Goal: Task Accomplishment & Management: Use online tool/utility

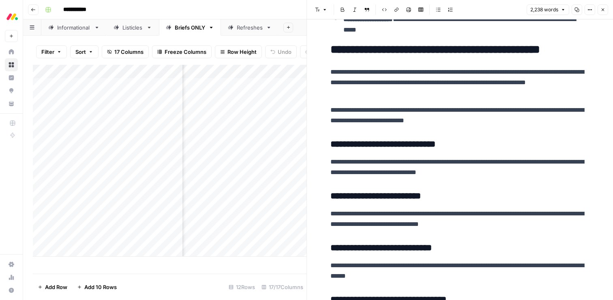
scroll to position [0, 419]
click at [602, 13] on button "Close" at bounding box center [603, 9] width 11 height 11
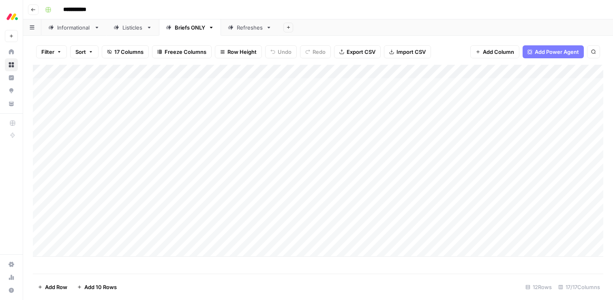
click at [71, 28] on div "Informational" at bounding box center [74, 28] width 34 height 8
click at [199, 126] on div "Add Column" at bounding box center [318, 169] width 571 height 209
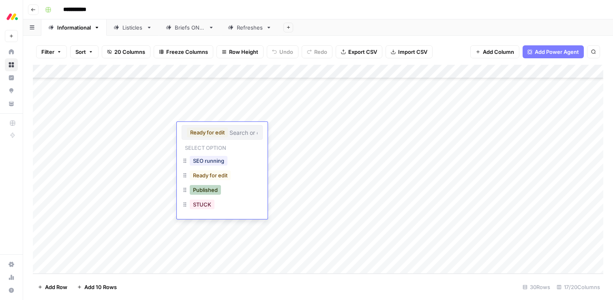
click at [204, 189] on button "Published" at bounding box center [205, 190] width 31 height 10
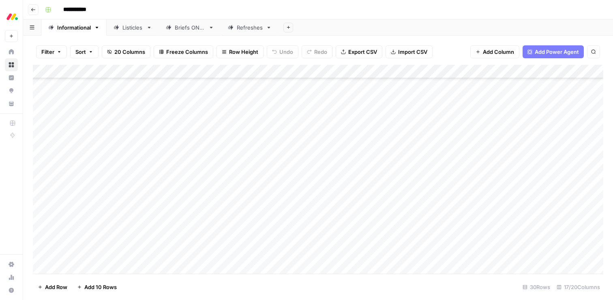
scroll to position [140, 0]
click at [200, 124] on div "Add Column" at bounding box center [318, 169] width 571 height 209
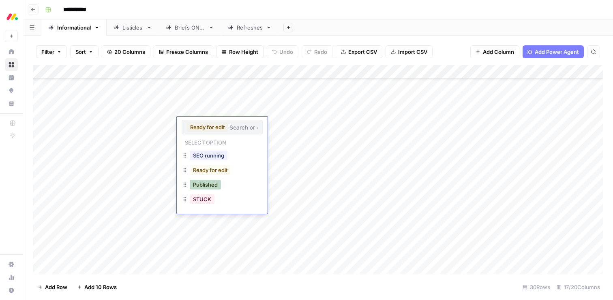
click at [203, 184] on button "Published" at bounding box center [205, 185] width 31 height 10
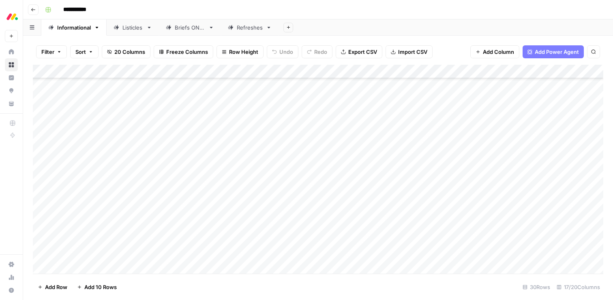
scroll to position [199, 0]
click at [196, 120] on div "Add Column" at bounding box center [318, 169] width 571 height 209
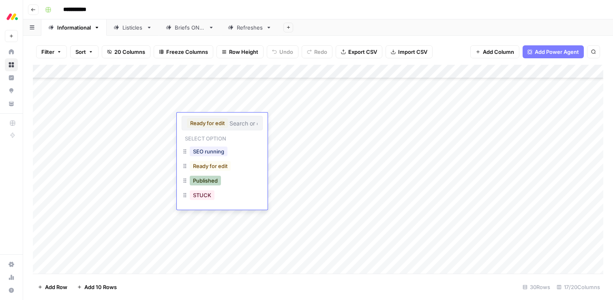
click at [201, 180] on button "Published" at bounding box center [205, 181] width 31 height 10
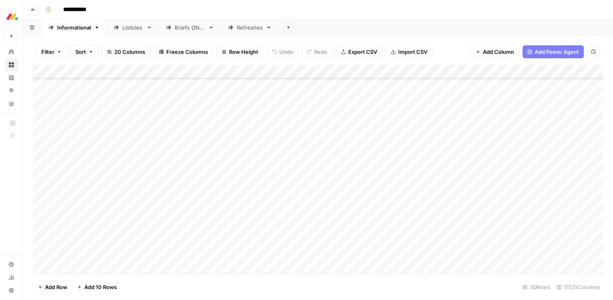
click at [197, 108] on div "Add Column" at bounding box center [318, 169] width 571 height 209
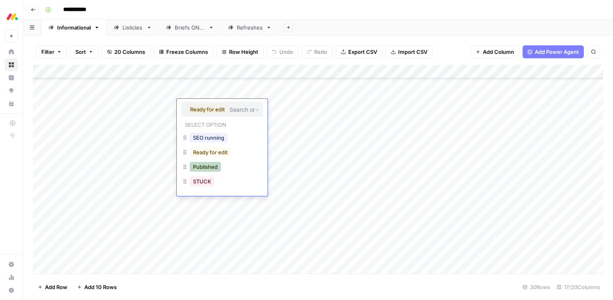
click at [204, 168] on button "Published" at bounding box center [205, 167] width 31 height 10
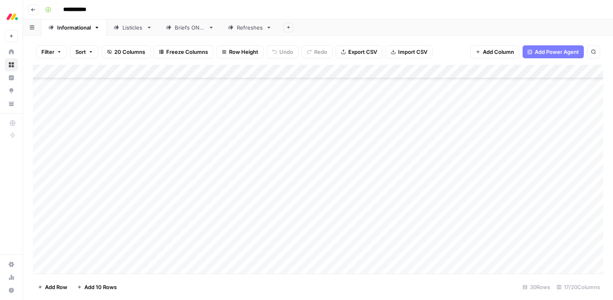
scroll to position [189, 0]
click at [197, 157] on div "Add Column" at bounding box center [318, 169] width 571 height 209
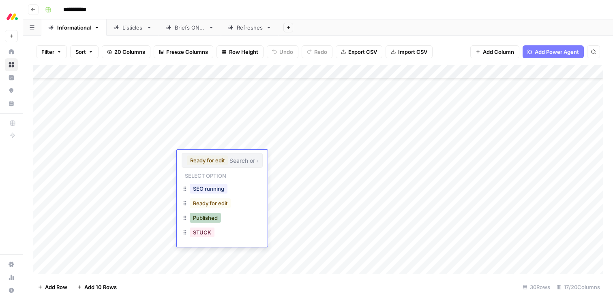
click at [202, 218] on button "Published" at bounding box center [205, 218] width 31 height 10
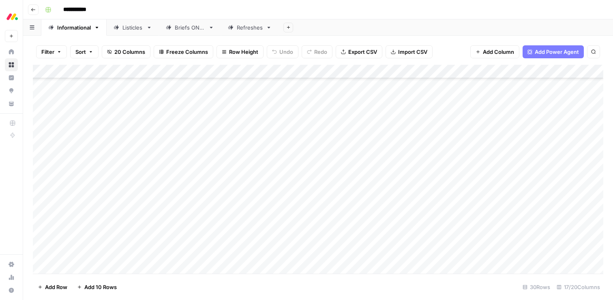
click at [208, 142] on div "Add Column" at bounding box center [318, 169] width 571 height 209
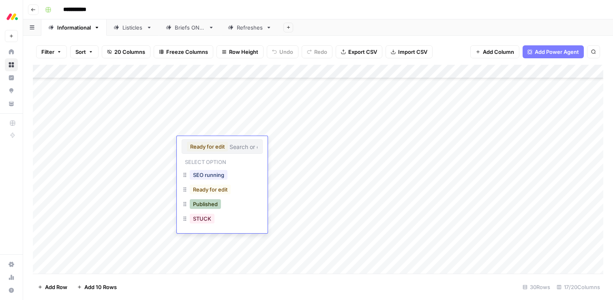
click at [205, 204] on button "Published" at bounding box center [205, 205] width 31 height 10
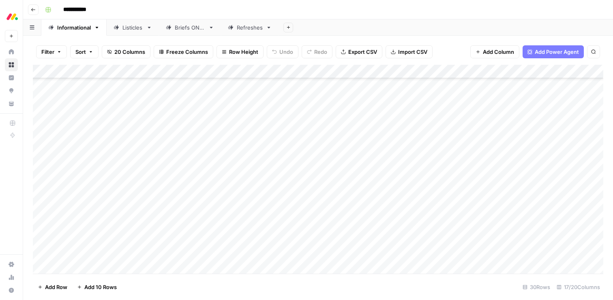
scroll to position [174, 0]
click at [195, 72] on div "Add Column" at bounding box center [318, 169] width 571 height 209
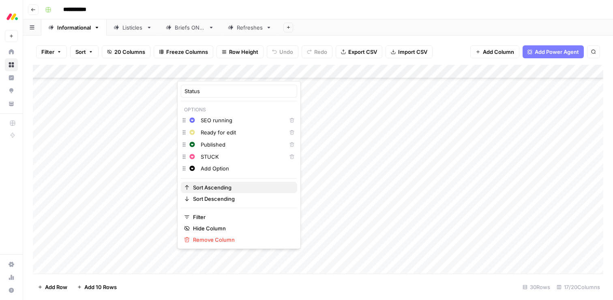
click at [220, 183] on button "Sort Ascending" at bounding box center [239, 187] width 116 height 11
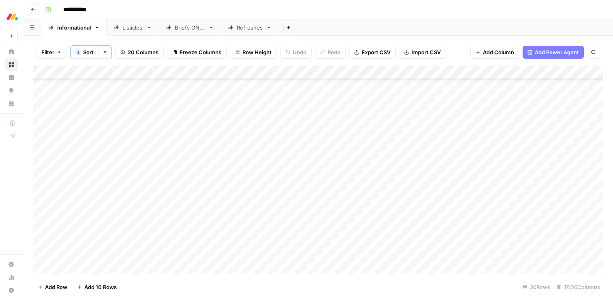
scroll to position [0, 0]
type input "**********"
click at [92, 268] on div "Add Column" at bounding box center [318, 170] width 571 height 208
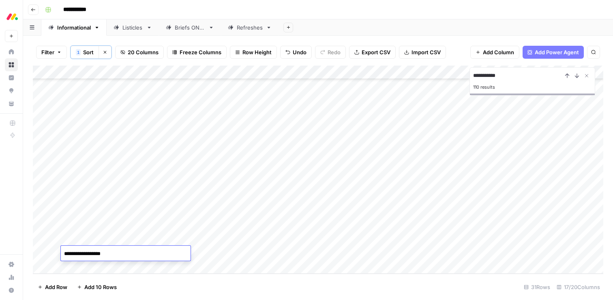
type textarea "**********"
click at [218, 250] on div "Add Column" at bounding box center [318, 170] width 571 height 208
click at [217, 252] on div "Add Column" at bounding box center [318, 170] width 571 height 208
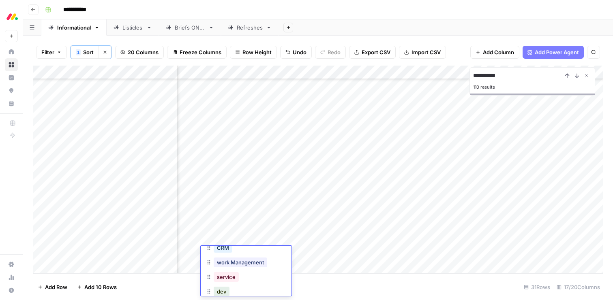
scroll to position [47, 0]
click at [222, 279] on button "dev" at bounding box center [222, 282] width 16 height 10
click at [315, 253] on div "Add Column" at bounding box center [318, 170] width 571 height 208
click at [195, 249] on div "Add Column" at bounding box center [318, 170] width 571 height 208
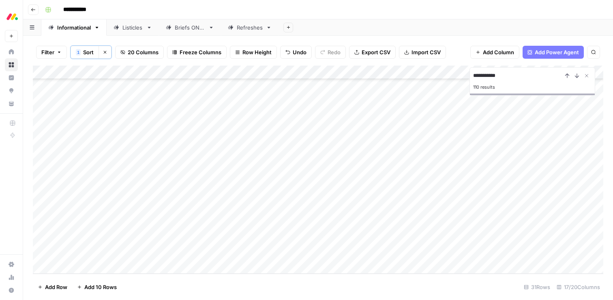
click at [195, 249] on div "Add Column" at bounding box center [318, 170] width 571 height 208
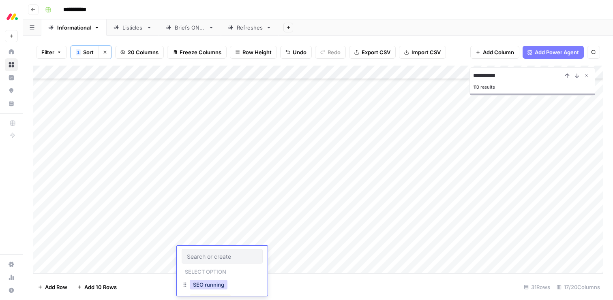
click at [210, 283] on button "SEO running" at bounding box center [209, 285] width 38 height 10
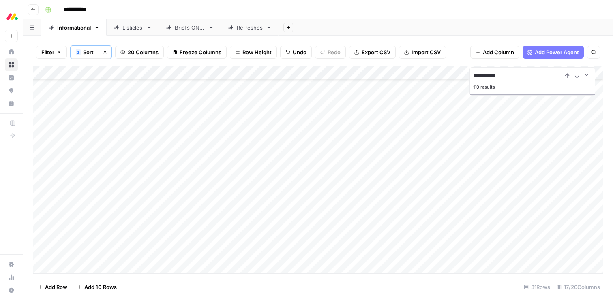
click at [243, 73] on div "Add Column" at bounding box center [318, 170] width 571 height 208
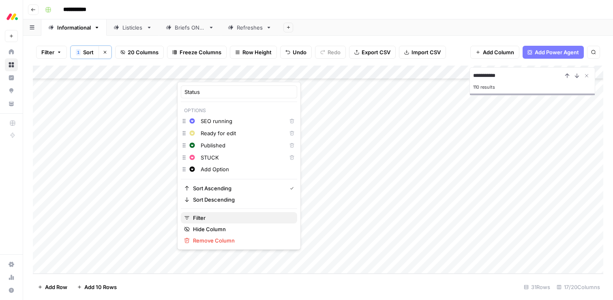
click at [198, 217] on span "Filter" at bounding box center [242, 218] width 98 height 8
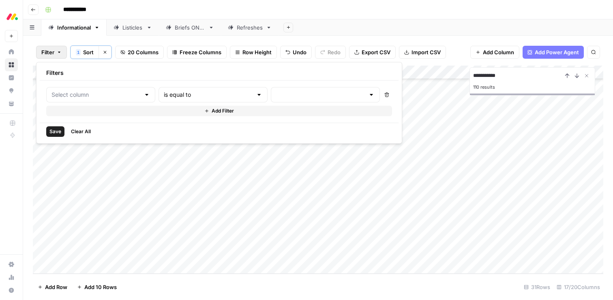
type input "Status"
click at [294, 93] on input "text" at bounding box center [343, 95] width 98 height 8
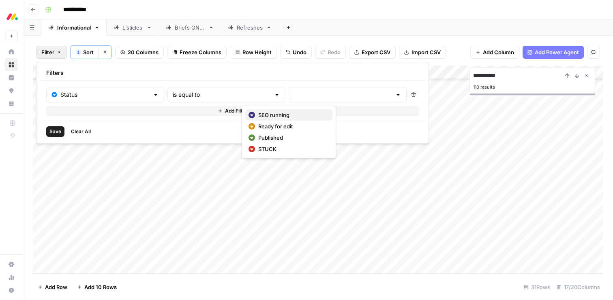
click at [265, 116] on span "SEO running" at bounding box center [292, 115] width 68 height 8
type input "SEO running"
click at [457, 11] on div "**********" at bounding box center [323, 9] width 563 height 13
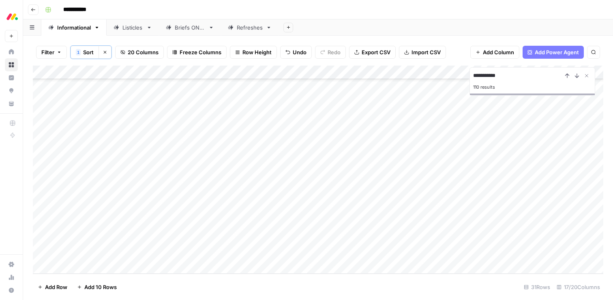
click at [267, 256] on div "Add Column" at bounding box center [318, 170] width 571 height 208
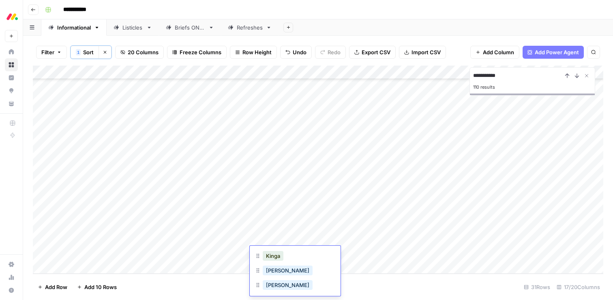
scroll to position [62, 0]
click at [272, 281] on button "[PERSON_NAME]" at bounding box center [288, 282] width 50 height 10
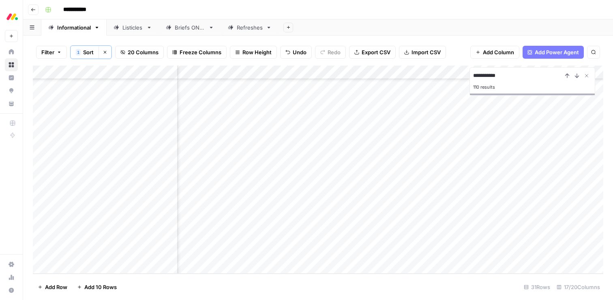
scroll to position [246, 277]
click at [39, 210] on div "Add Column" at bounding box center [318, 170] width 571 height 208
click at [52, 288] on span "Delete 1 Row" at bounding box center [54, 287] width 32 height 8
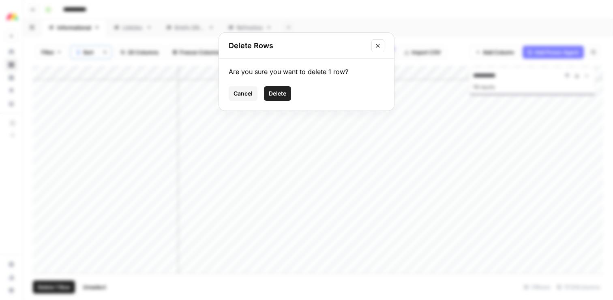
click at [277, 94] on span "Delete" at bounding box center [277, 94] width 17 height 8
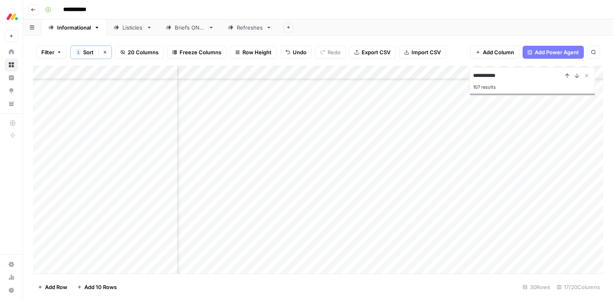
scroll to position [232, 873]
click at [375, 184] on div "Add Column" at bounding box center [318, 170] width 571 height 208
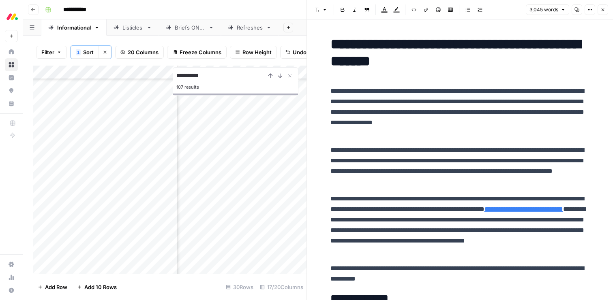
scroll to position [11, 0]
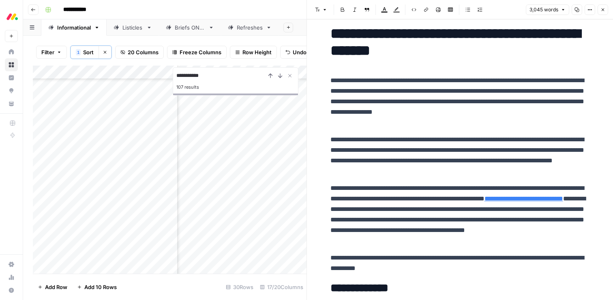
click at [413, 265] on p "**********" at bounding box center [460, 263] width 260 height 21
click at [356, 283] on span "Edit with AI" at bounding box center [356, 282] width 26 height 7
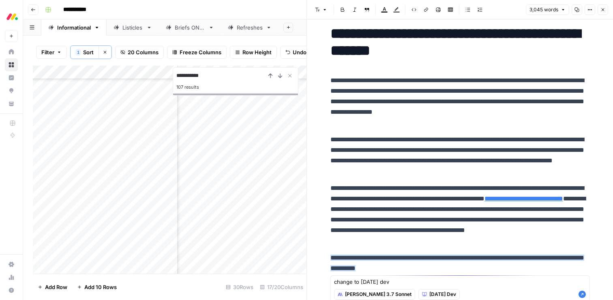
type textarea "change to [DATE] dev"
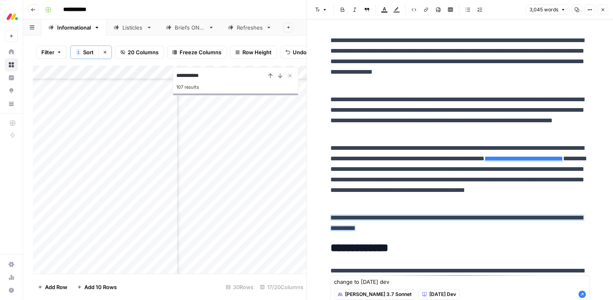
scroll to position [82, 0]
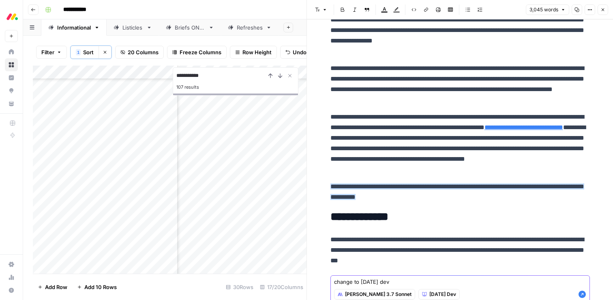
click at [581, 294] on icon "button" at bounding box center [582, 294] width 7 height 7
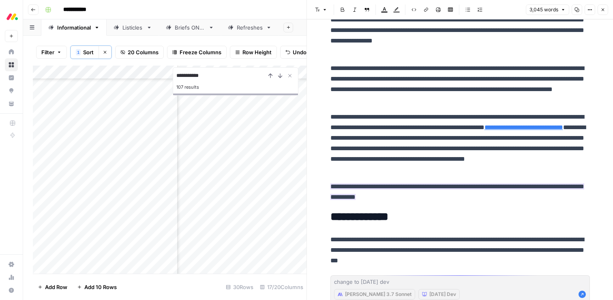
scroll to position [101, 0]
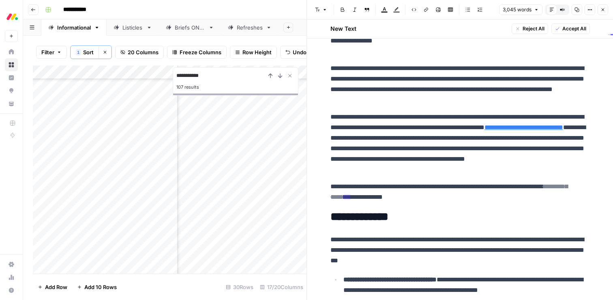
click at [568, 29] on span "Accept All" at bounding box center [574, 28] width 24 height 7
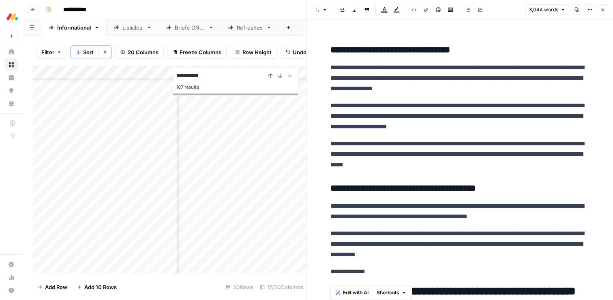
scroll to position [4207, 0]
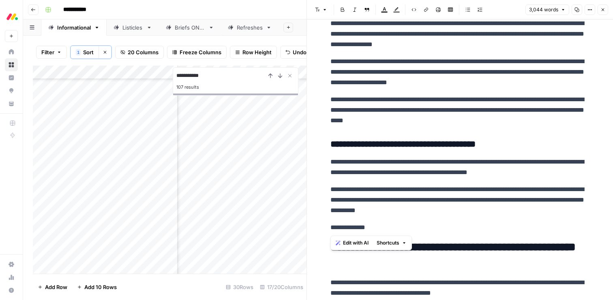
drag, startPoint x: 330, startPoint y: 129, endPoint x: 399, endPoint y: 229, distance: 121.6
click at [357, 242] on span "Edit with AI" at bounding box center [356, 243] width 26 height 7
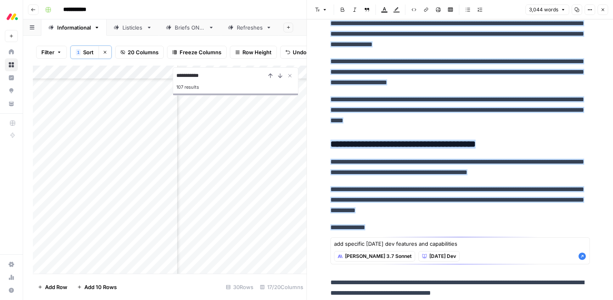
type textarea "add specific [DATE] dev features and capabilities"
click at [581, 255] on icon "button" at bounding box center [582, 256] width 7 height 7
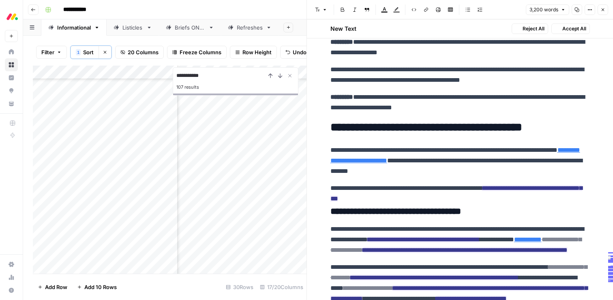
scroll to position [4361, 0]
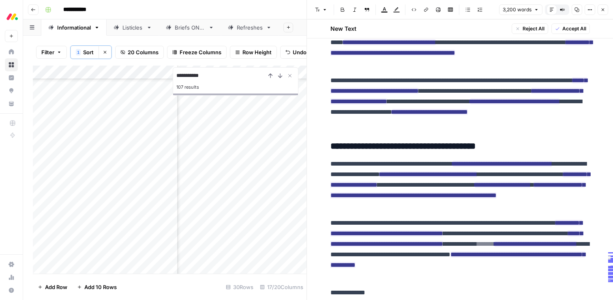
click at [563, 27] on span "Accept All" at bounding box center [574, 28] width 24 height 7
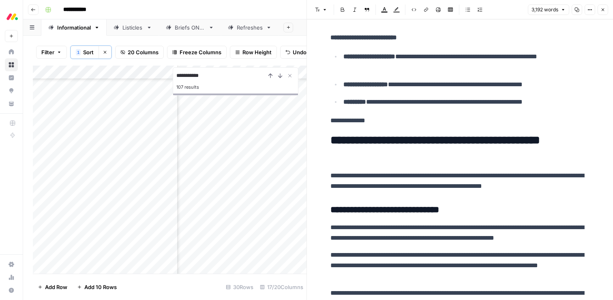
scroll to position [3063, 0]
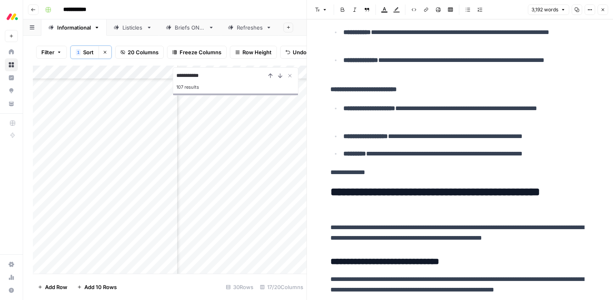
click at [352, 172] on p "**********" at bounding box center [460, 172] width 260 height 11
click at [357, 183] on button "Edit with AI" at bounding box center [352, 188] width 39 height 11
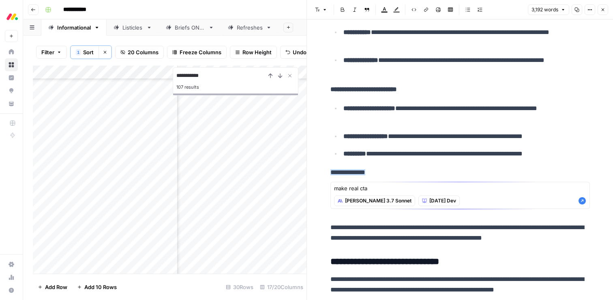
type textarea "make real cta"
click at [582, 200] on icon "button" at bounding box center [582, 200] width 7 height 7
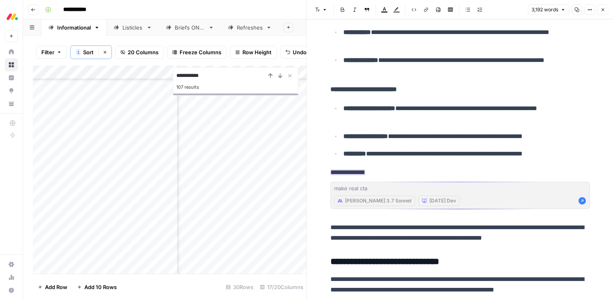
scroll to position [3082, 0]
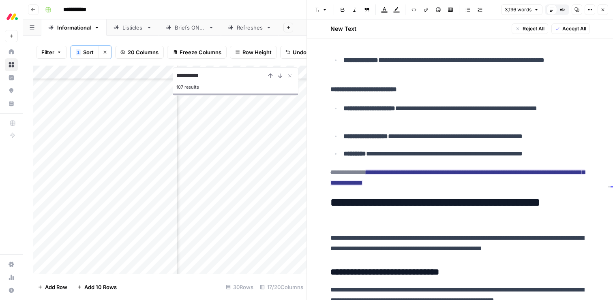
click at [571, 25] on span "Accept All" at bounding box center [574, 28] width 24 height 7
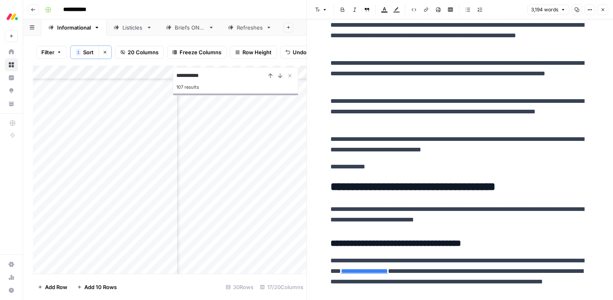
scroll to position [1472, 0]
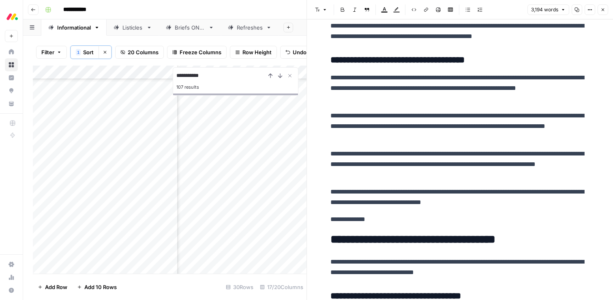
click at [361, 221] on p "**********" at bounding box center [460, 220] width 260 height 11
click at [355, 233] on span "Edit with AI" at bounding box center [356, 234] width 26 height 7
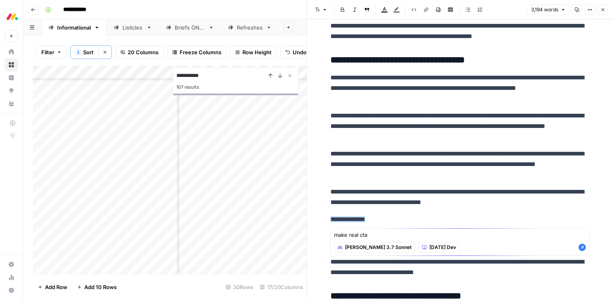
type textarea "make real cta"
click at [581, 248] on icon "button" at bounding box center [582, 248] width 8 height 8
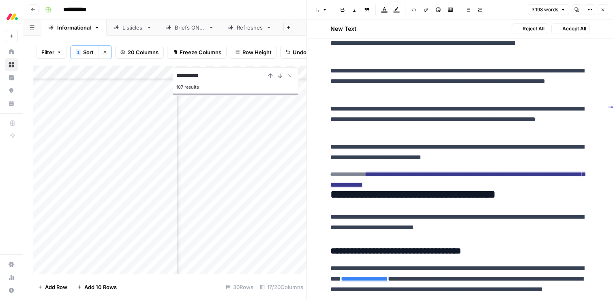
scroll to position [1555, 0]
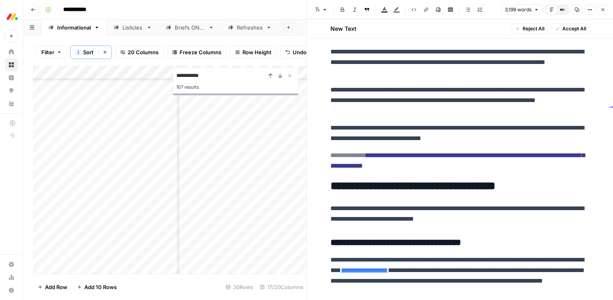
click at [568, 28] on span "Accept All" at bounding box center [574, 28] width 24 height 7
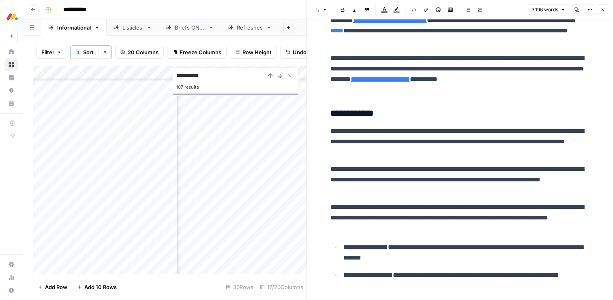
scroll to position [476, 0]
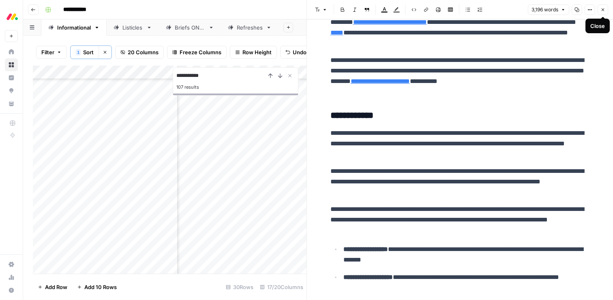
click at [605, 10] on icon "button" at bounding box center [603, 9] width 5 height 5
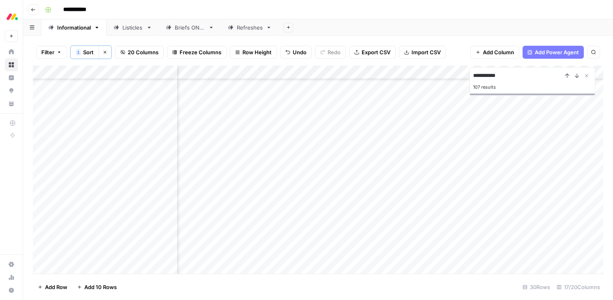
scroll to position [232, 890]
click at [501, 186] on div "Add Column" at bounding box center [318, 170] width 571 height 208
click at [206, 185] on div "Add Column" at bounding box center [318, 170] width 571 height 208
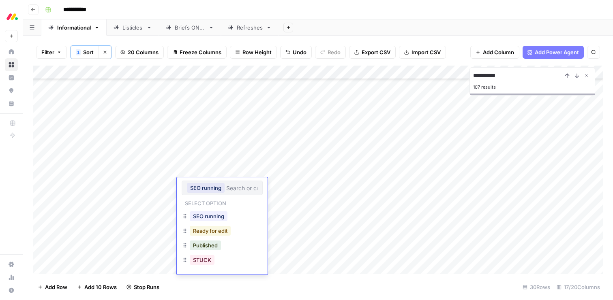
click at [204, 233] on button "Ready for edit" at bounding box center [210, 231] width 41 height 10
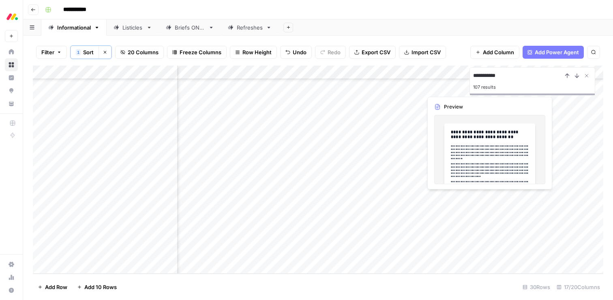
scroll to position [232, 756]
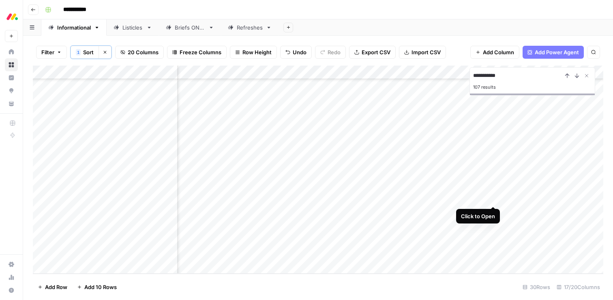
click at [492, 199] on div "Add Column" at bounding box center [318, 170] width 571 height 208
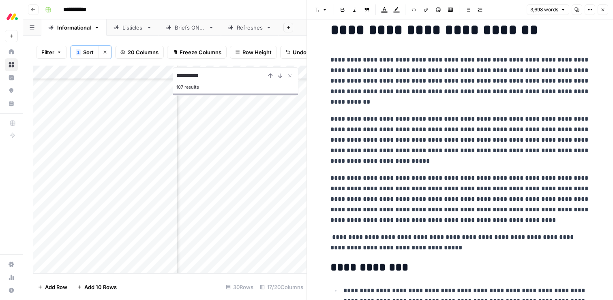
scroll to position [32, 0]
click at [396, 242] on p "**********" at bounding box center [460, 242] width 260 height 21
click at [360, 262] on span "Edit with AI" at bounding box center [356, 261] width 26 height 7
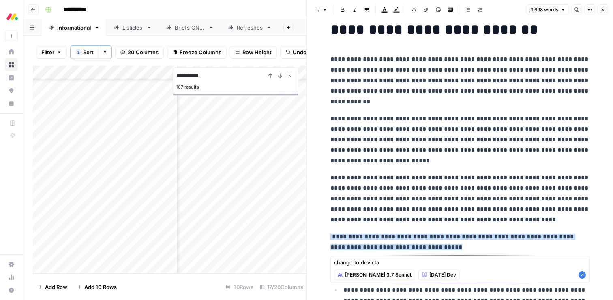
type textarea "change to dev cta"
click at [585, 277] on icon "button" at bounding box center [582, 275] width 7 height 7
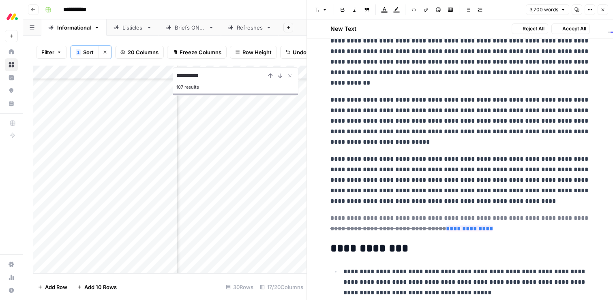
scroll to position [88, 0]
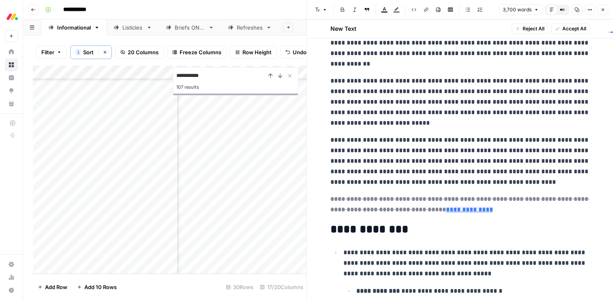
click at [564, 31] on span "Accept All" at bounding box center [574, 28] width 24 height 7
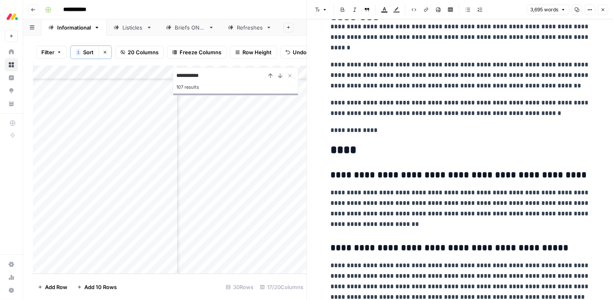
scroll to position [5479, 0]
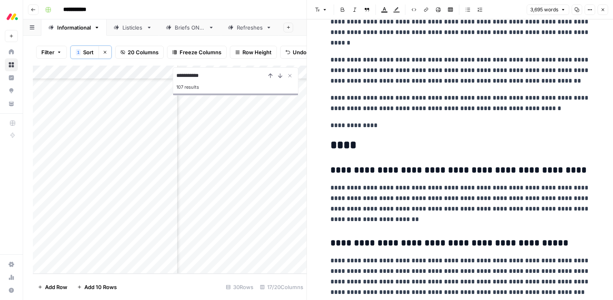
click at [365, 129] on p "**********" at bounding box center [460, 125] width 260 height 11
click at [364, 142] on span "Edit with AI" at bounding box center [356, 141] width 26 height 7
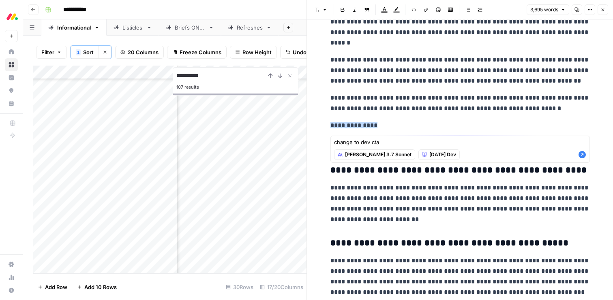
type textarea "change to dev cta"
click at [584, 156] on icon "button" at bounding box center [582, 154] width 7 height 7
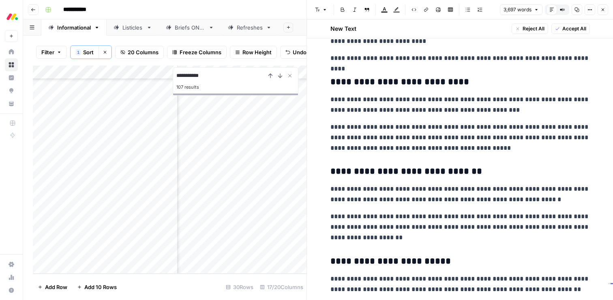
scroll to position [5134, 0]
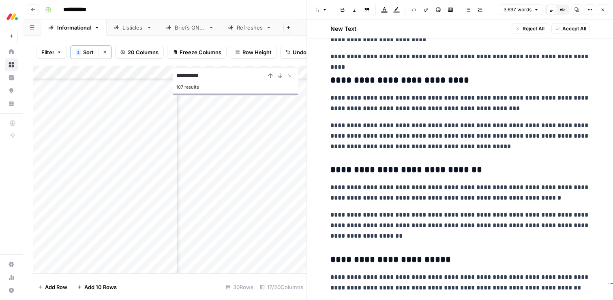
click at [560, 26] on button "Accept All" at bounding box center [570, 29] width 39 height 11
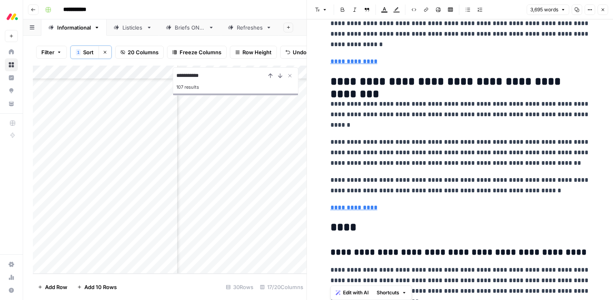
scroll to position [5425, 0]
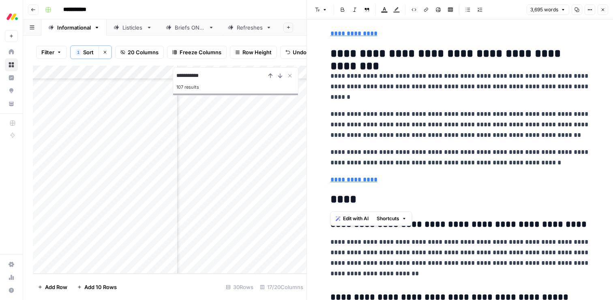
drag, startPoint x: 331, startPoint y: 65, endPoint x: 383, endPoint y: 191, distance: 135.6
click at [350, 216] on span "Edit with AI" at bounding box center [356, 218] width 26 height 7
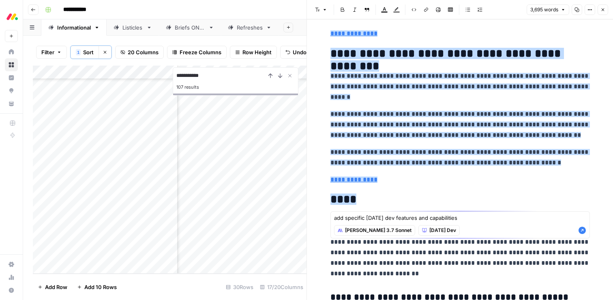
type textarea "add specific [DATE] dev features and capabilities"
click at [583, 230] on icon "button" at bounding box center [582, 231] width 8 height 8
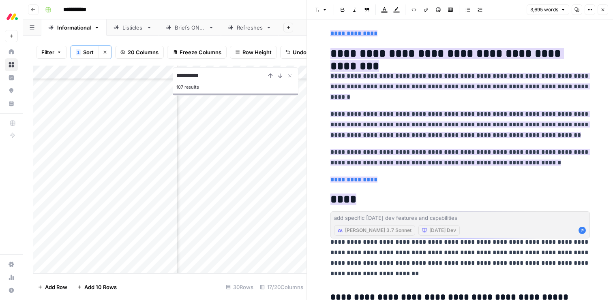
scroll to position [5549, 0]
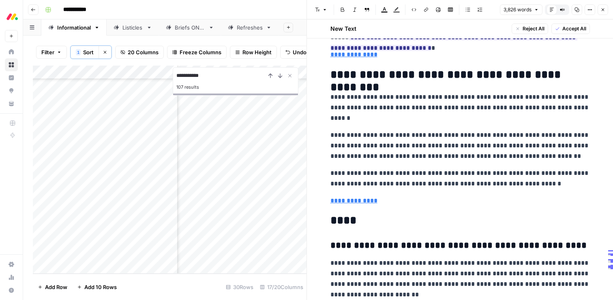
click at [568, 30] on span "Accept All" at bounding box center [574, 28] width 24 height 7
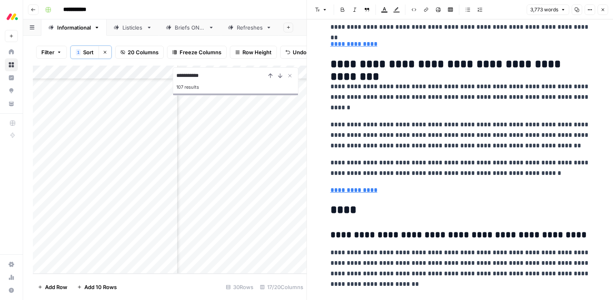
click at [604, 9] on icon "button" at bounding box center [603, 9] width 5 height 5
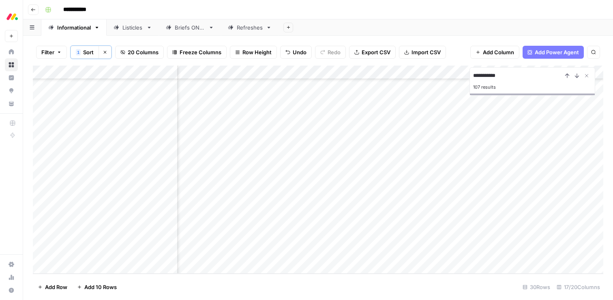
scroll to position [232, 989]
click at [369, 198] on div "Add Column" at bounding box center [318, 170] width 571 height 208
click at [209, 199] on div "Add Column" at bounding box center [318, 170] width 571 height 208
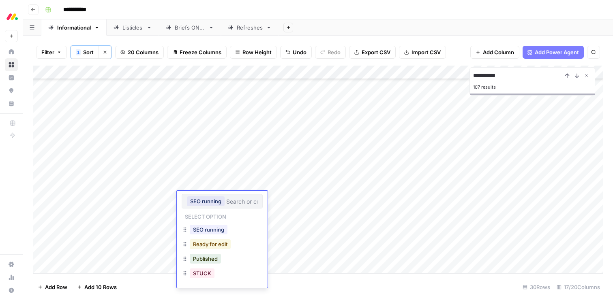
click at [201, 245] on button "Ready for edit" at bounding box center [210, 245] width 41 height 10
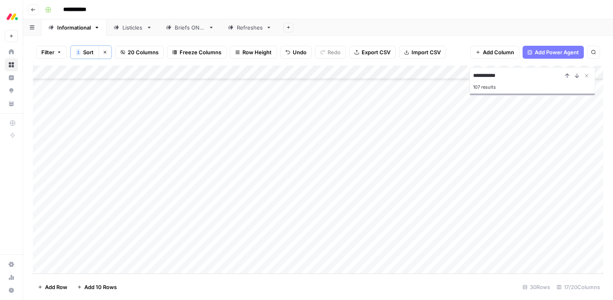
drag, startPoint x: 122, startPoint y: 236, endPoint x: 116, endPoint y: 236, distance: 6.5
click at [116, 236] on div "Add Column" at bounding box center [318, 170] width 571 height 208
drag, startPoint x: 114, startPoint y: 239, endPoint x: 107, endPoint y: 238, distance: 6.9
click at [107, 238] on div "Add Column" at bounding box center [318, 170] width 571 height 208
click at [39, 242] on div "Add Column" at bounding box center [318, 170] width 571 height 208
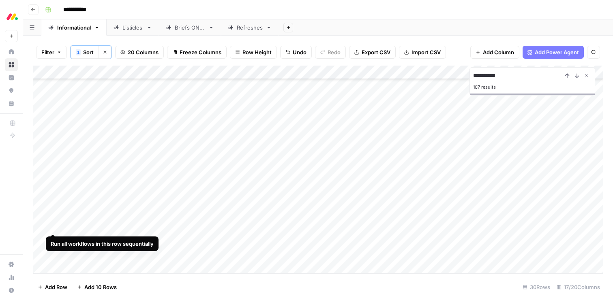
click at [43, 242] on div "Add Column" at bounding box center [318, 170] width 571 height 208
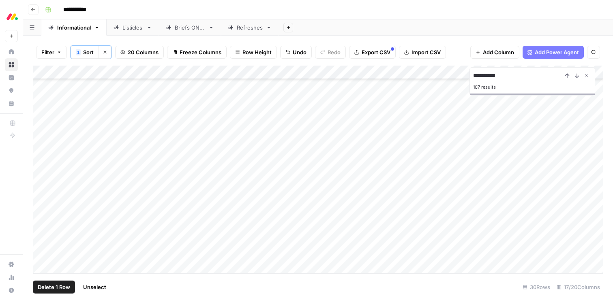
click at [36, 240] on div "Add Column" at bounding box center [318, 170] width 571 height 208
drag, startPoint x: 60, startPoint y: 239, endPoint x: 65, endPoint y: 237, distance: 5.4
click at [65, 237] on div "Add Column" at bounding box center [318, 170] width 571 height 208
click at [106, 242] on div "Add Column" at bounding box center [318, 170] width 571 height 208
click at [44, 239] on div "Add Column" at bounding box center [318, 170] width 571 height 208
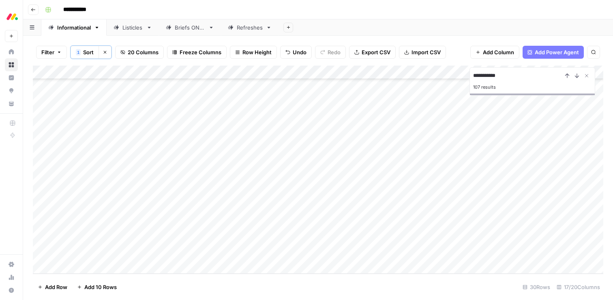
click at [34, 240] on div "Add Column" at bounding box center [318, 170] width 571 height 208
click at [129, 240] on div "Add Column" at bounding box center [318, 170] width 571 height 208
click at [360, 13] on div "**********" at bounding box center [323, 9] width 563 height 13
click at [452, 239] on div "Add Column" at bounding box center [318, 170] width 571 height 208
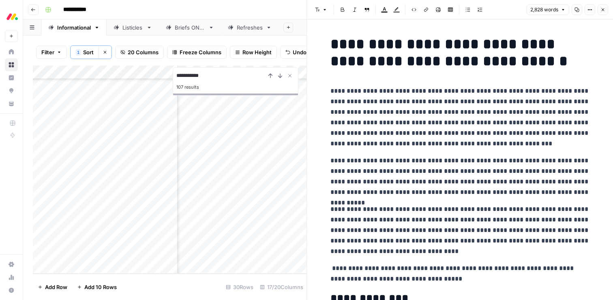
scroll to position [9, 0]
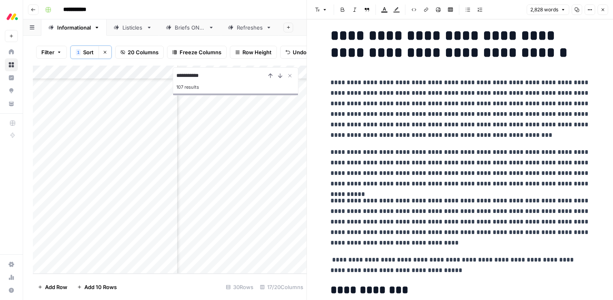
click at [403, 261] on p "**********" at bounding box center [460, 265] width 260 height 21
click at [349, 289] on button "Edit with AI" at bounding box center [352, 285] width 39 height 11
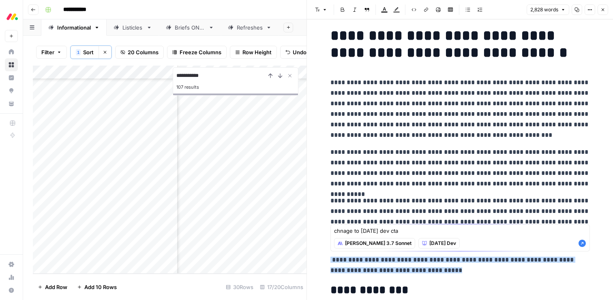
type textarea "chnage to [DATE] dev cta"
click at [583, 245] on icon "button" at bounding box center [582, 243] width 7 height 7
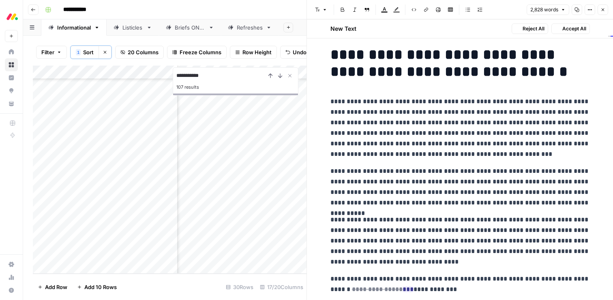
scroll to position [28, 0]
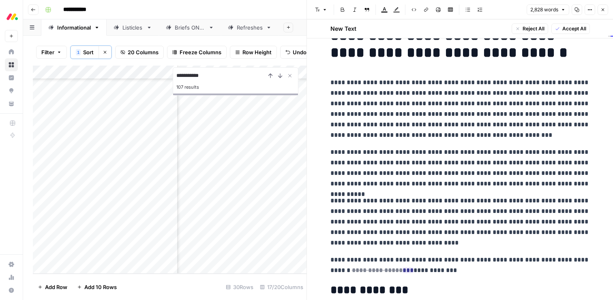
click at [573, 28] on span "Accept All" at bounding box center [574, 28] width 24 height 7
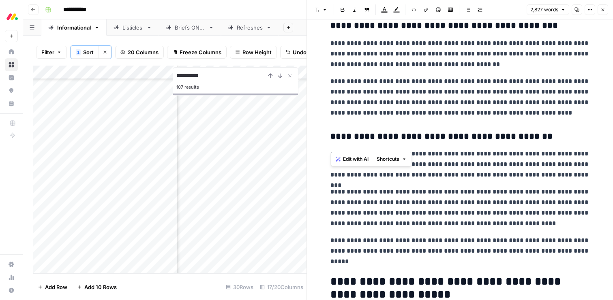
scroll to position [3993, 0]
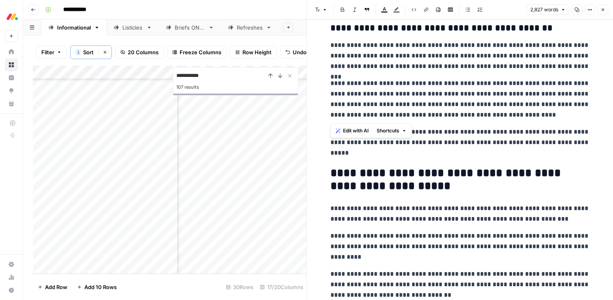
drag, startPoint x: 330, startPoint y: 34, endPoint x: 529, endPoint y: 117, distance: 215.6
click at [356, 129] on span "Edit with AI" at bounding box center [356, 130] width 26 height 7
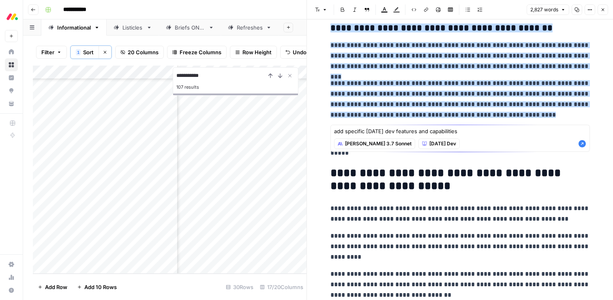
type textarea "add specific [DATE] dev features and capabilities"
click at [580, 144] on icon "button" at bounding box center [582, 143] width 7 height 7
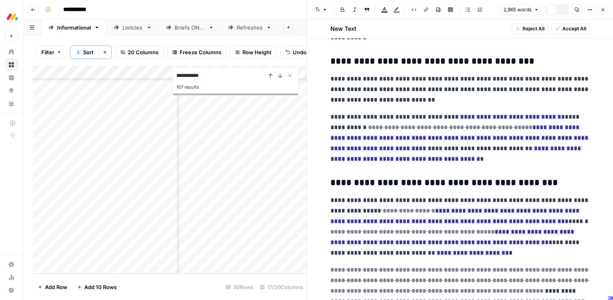
scroll to position [3772, 0]
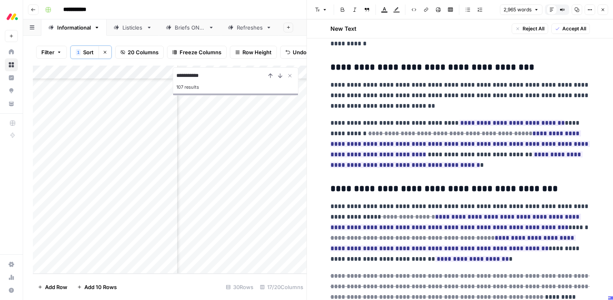
click at [455, 193] on h3 "**********" at bounding box center [460, 189] width 260 height 11
click at [576, 24] on button "Accept All" at bounding box center [570, 29] width 39 height 11
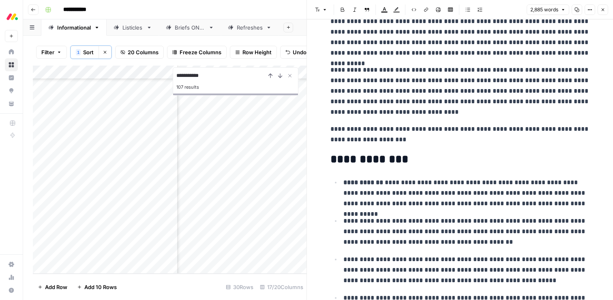
scroll to position [30, 0]
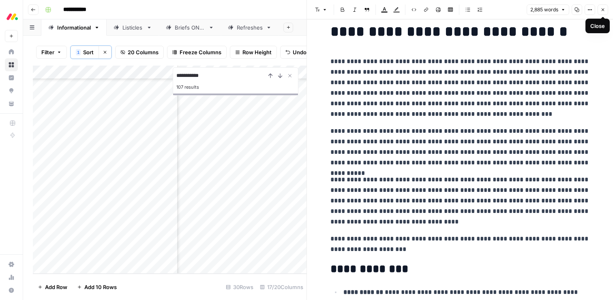
click at [601, 11] on icon "button" at bounding box center [603, 9] width 5 height 5
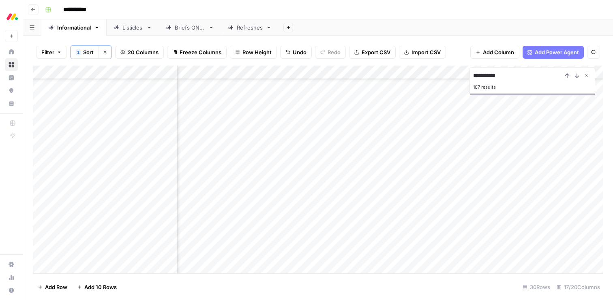
scroll to position [232, 890]
click at [476, 239] on div "Add Column" at bounding box center [318, 170] width 571 height 208
click at [208, 239] on div "Add Column" at bounding box center [318, 170] width 571 height 208
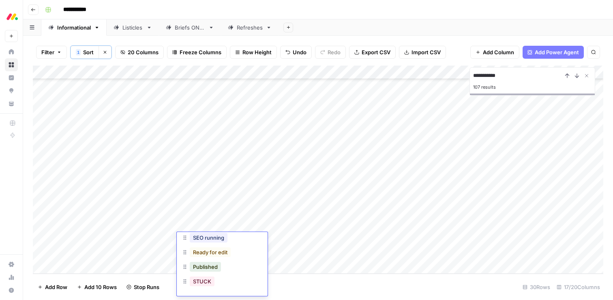
scroll to position [32, 0]
click at [203, 255] on button "Ready for edit" at bounding box center [210, 254] width 41 height 10
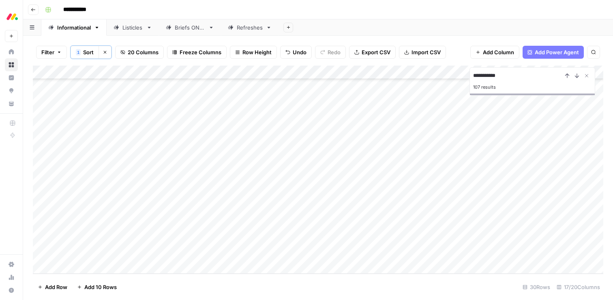
click at [132, 29] on div "Listicles" at bounding box center [132, 28] width 21 height 8
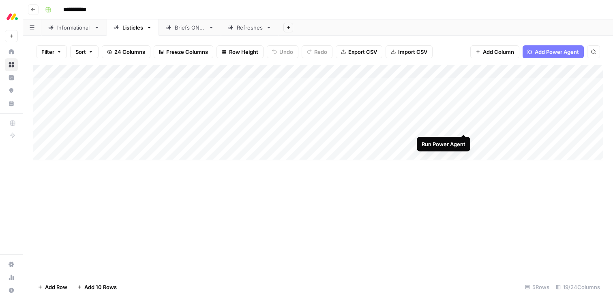
click at [462, 125] on div "Add Column" at bounding box center [318, 113] width 571 height 96
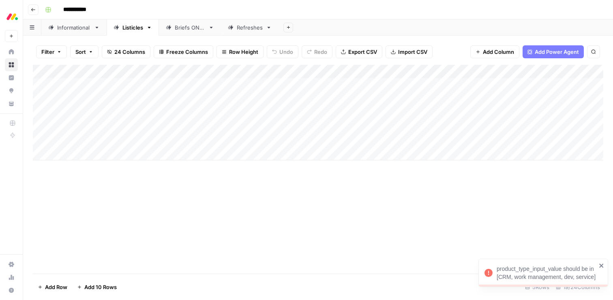
click at [429, 125] on div "Add Column" at bounding box center [318, 113] width 571 height 96
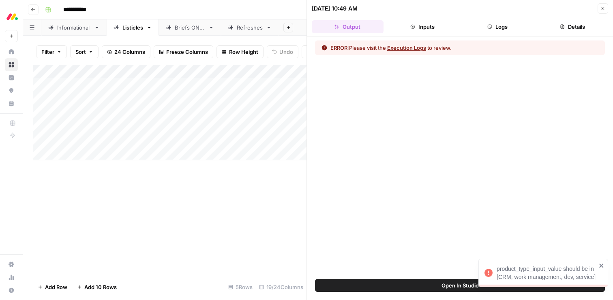
click at [601, 10] on icon "button" at bounding box center [603, 8] width 5 height 5
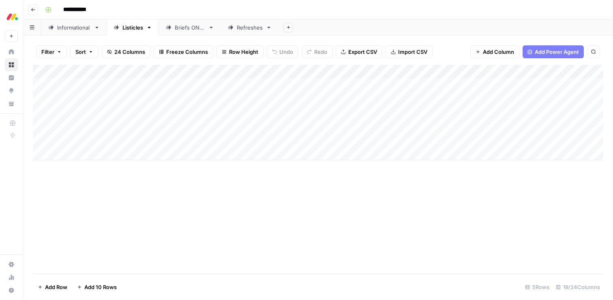
click at [121, 125] on div "Add Column" at bounding box center [318, 113] width 571 height 96
click at [106, 126] on div "Add Column" at bounding box center [318, 113] width 571 height 96
click at [106, 126] on textarea "**********" at bounding box center [144, 126] width 166 height 11
click at [99, 154] on div "Add Column" at bounding box center [318, 113] width 571 height 96
type textarea "**********"
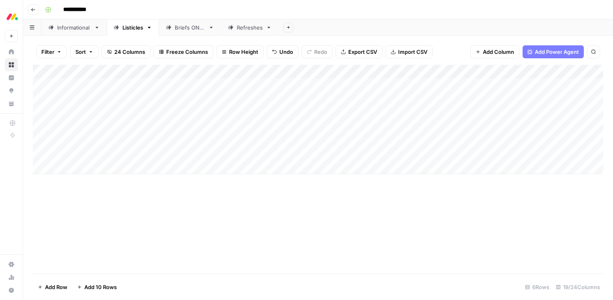
click at [236, 153] on div "Add Column" at bounding box center [318, 119] width 571 height 109
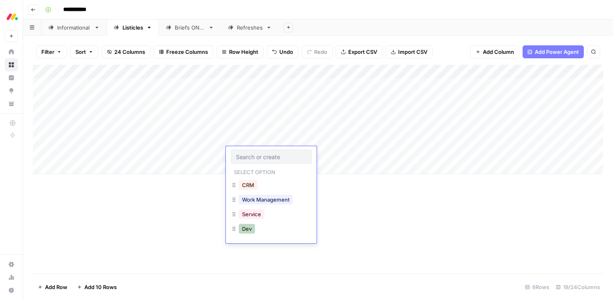
click at [251, 229] on button "Dev" at bounding box center [247, 229] width 16 height 10
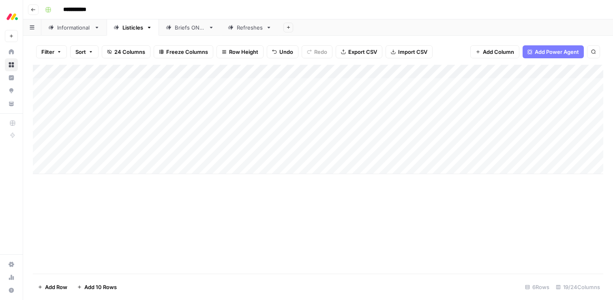
click at [295, 152] on div "Add Column" at bounding box center [318, 119] width 571 height 109
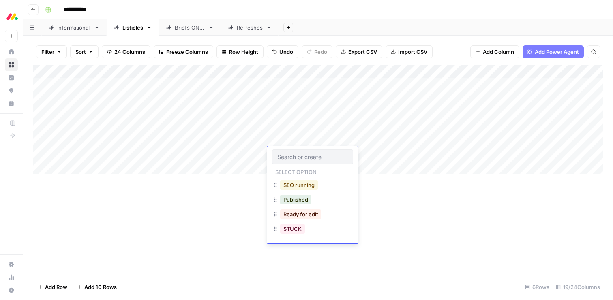
click at [292, 185] on button "SEO running" at bounding box center [299, 185] width 38 height 10
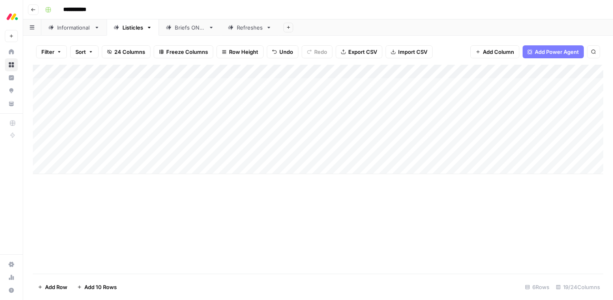
click at [39, 124] on div "Add Column" at bounding box center [318, 119] width 571 height 109
click at [54, 286] on span "Delete 1 Row" at bounding box center [54, 287] width 32 height 8
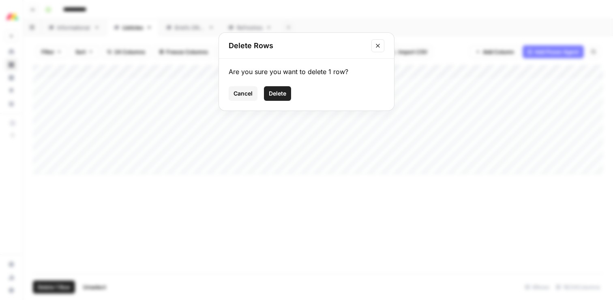
click at [279, 95] on span "Delete" at bounding box center [277, 94] width 17 height 8
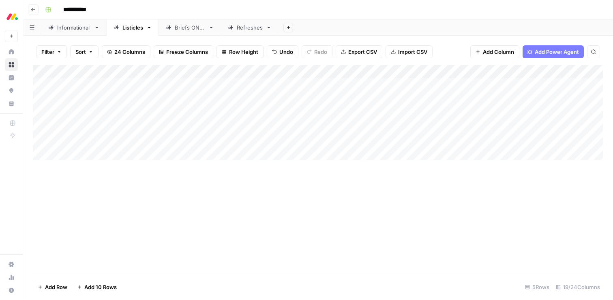
click at [436, 125] on div "Add Column" at bounding box center [318, 113] width 571 height 96
click at [436, 139] on div "Add Column" at bounding box center [318, 113] width 571 height 96
click at [434, 124] on div "Add Column" at bounding box center [318, 113] width 571 height 96
click at [435, 127] on div "Add Column" at bounding box center [318, 113] width 571 height 96
click at [533, 268] on div "product_type_input_value should be in [CRM, work management, dev, service]" at bounding box center [547, 273] width 100 height 16
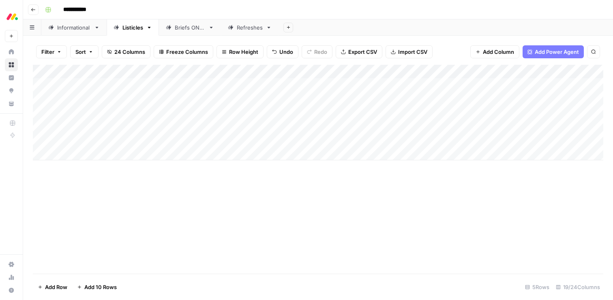
click at [435, 127] on div "Add Column" at bounding box center [318, 113] width 571 height 96
click at [238, 126] on div "Add Column" at bounding box center [318, 113] width 571 height 96
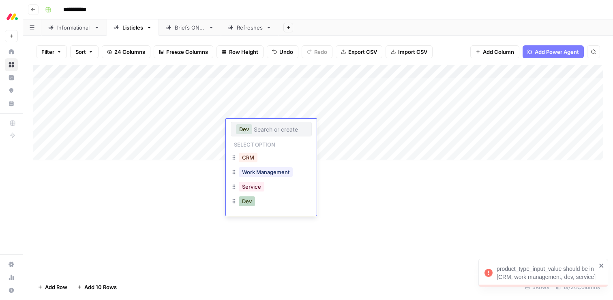
click at [247, 202] on button "Dev" at bounding box center [247, 202] width 16 height 10
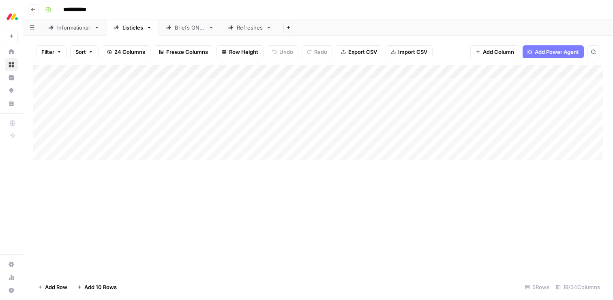
click at [434, 125] on div "Add Column" at bounding box center [318, 113] width 571 height 96
click at [62, 25] on div "Informational" at bounding box center [74, 28] width 34 height 8
click at [477, 185] on div "Add Column" at bounding box center [318, 169] width 571 height 209
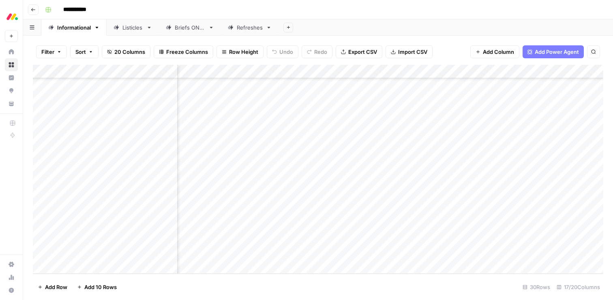
click at [550, 182] on div "Add Column" at bounding box center [318, 169] width 571 height 209
click at [258, 212] on div "Add Column" at bounding box center [318, 169] width 571 height 209
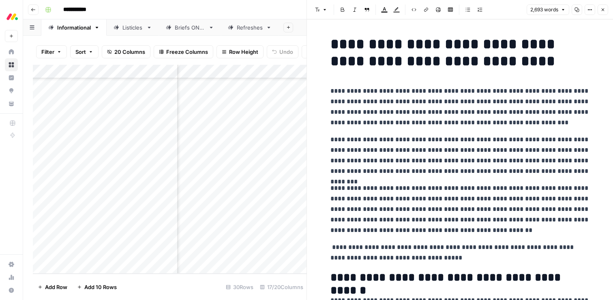
click at [378, 249] on p "**********" at bounding box center [460, 252] width 260 height 21
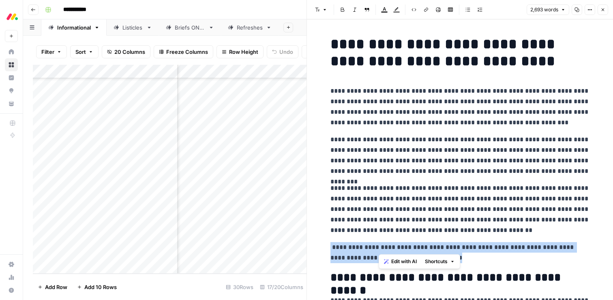
click at [378, 249] on p "**********" at bounding box center [460, 252] width 260 height 21
click at [359, 274] on span "Edit with AI" at bounding box center [356, 272] width 26 height 7
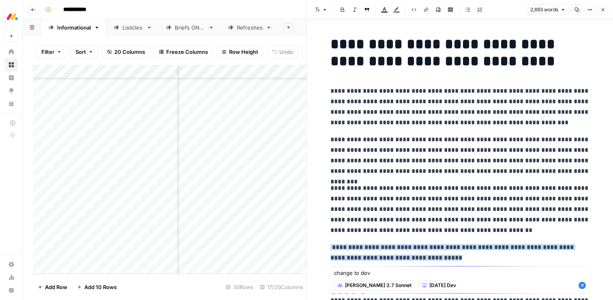
type textarea "change to dev"
click at [585, 287] on icon "button" at bounding box center [582, 285] width 7 height 7
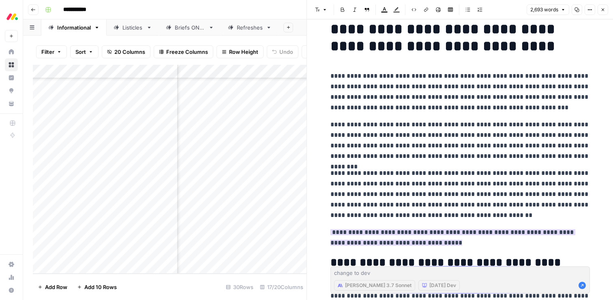
scroll to position [34, 0]
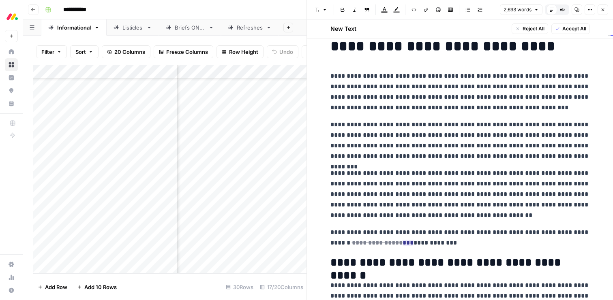
click at [574, 25] on span "Accept All" at bounding box center [574, 28] width 24 height 7
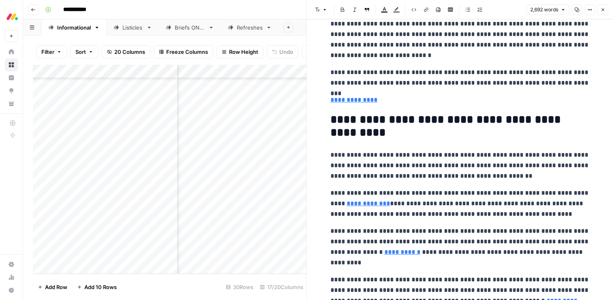
scroll to position [3838, 0]
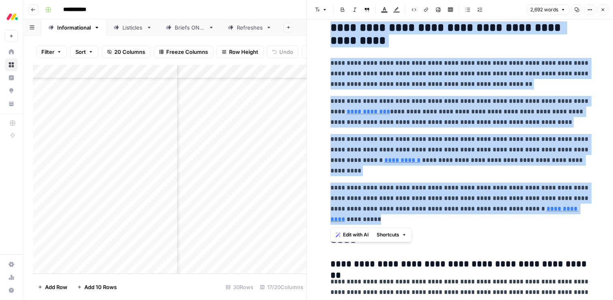
drag, startPoint x: 363, startPoint y: 221, endPoint x: 325, endPoint y: 25, distance: 199.5
click at [349, 239] on button "Edit with AI" at bounding box center [352, 235] width 39 height 11
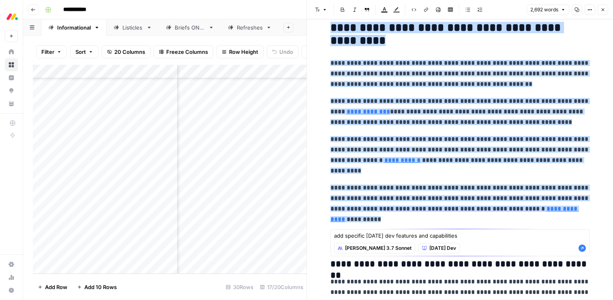
type textarea "add specific [DATE] dev features and capabilities"
click at [581, 250] on icon "button" at bounding box center [582, 248] width 7 height 7
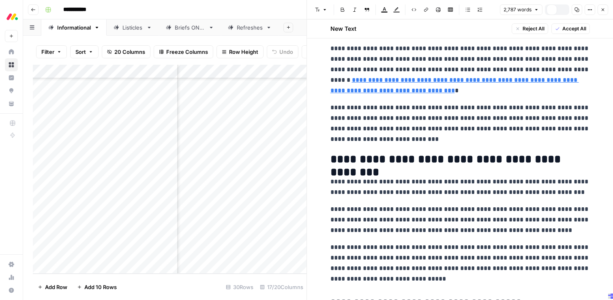
scroll to position [3374, 0]
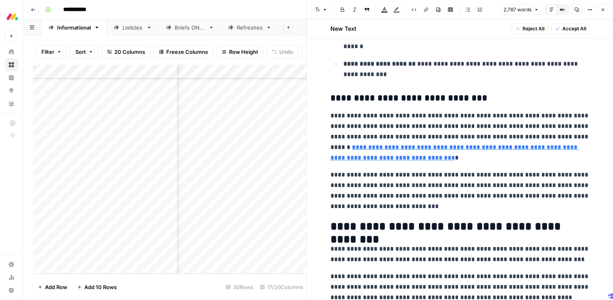
click at [560, 30] on button "Accept All" at bounding box center [570, 29] width 39 height 11
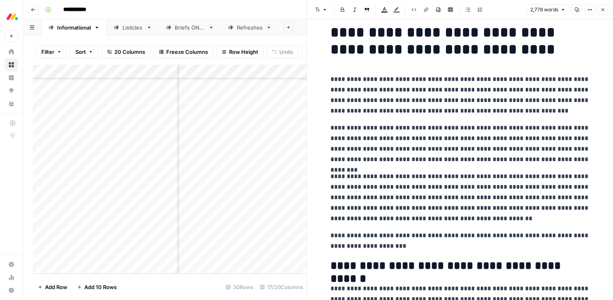
scroll to position [0, 0]
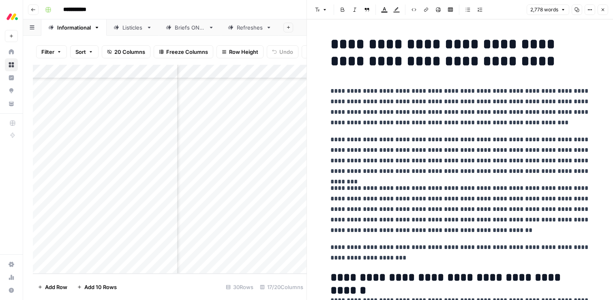
click at [603, 9] on icon "button" at bounding box center [603, 10] width 3 height 3
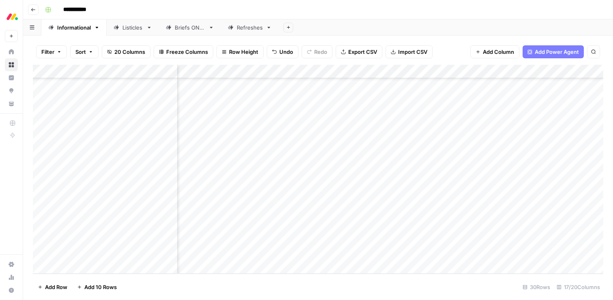
click at [399, 211] on div "Add Column" at bounding box center [318, 169] width 571 height 209
click at [204, 212] on div "Add Column" at bounding box center [318, 169] width 571 height 209
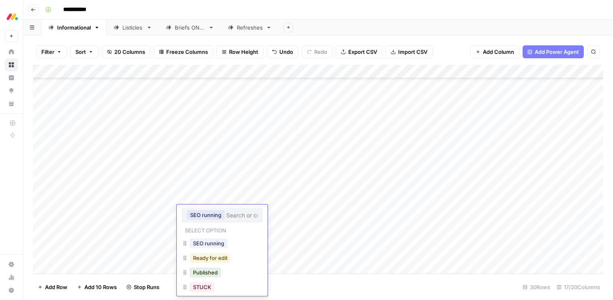
click at [200, 257] on button "Ready for edit" at bounding box center [210, 258] width 41 height 10
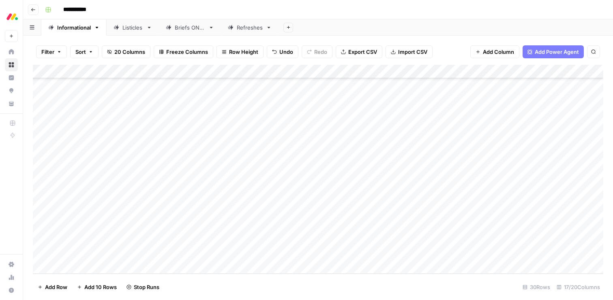
scroll to position [231, 15]
click at [409, 183] on div "Add Column" at bounding box center [318, 169] width 571 height 209
click at [461, 184] on div "Add Column" at bounding box center [318, 169] width 571 height 209
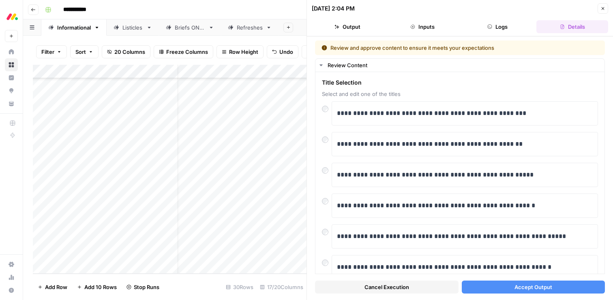
click at [504, 285] on button "Accept Output" at bounding box center [534, 287] width 144 height 13
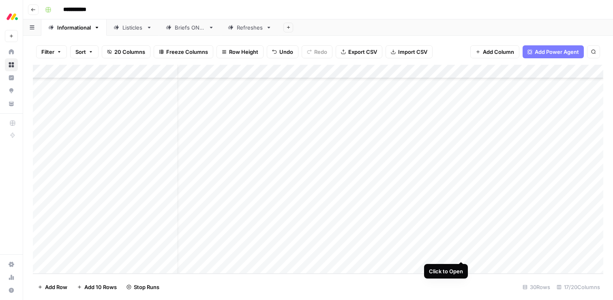
click at [462, 254] on div "Add Column" at bounding box center [318, 169] width 571 height 209
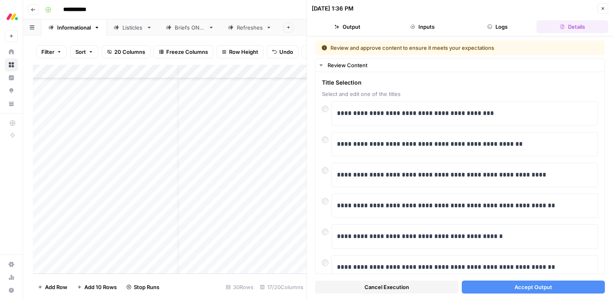
click at [521, 286] on span "Accept Output" at bounding box center [534, 287] width 38 height 8
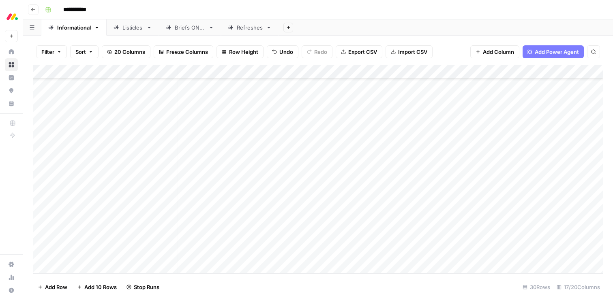
scroll to position [231, 0]
